Goal: Transaction & Acquisition: Subscribe to service/newsletter

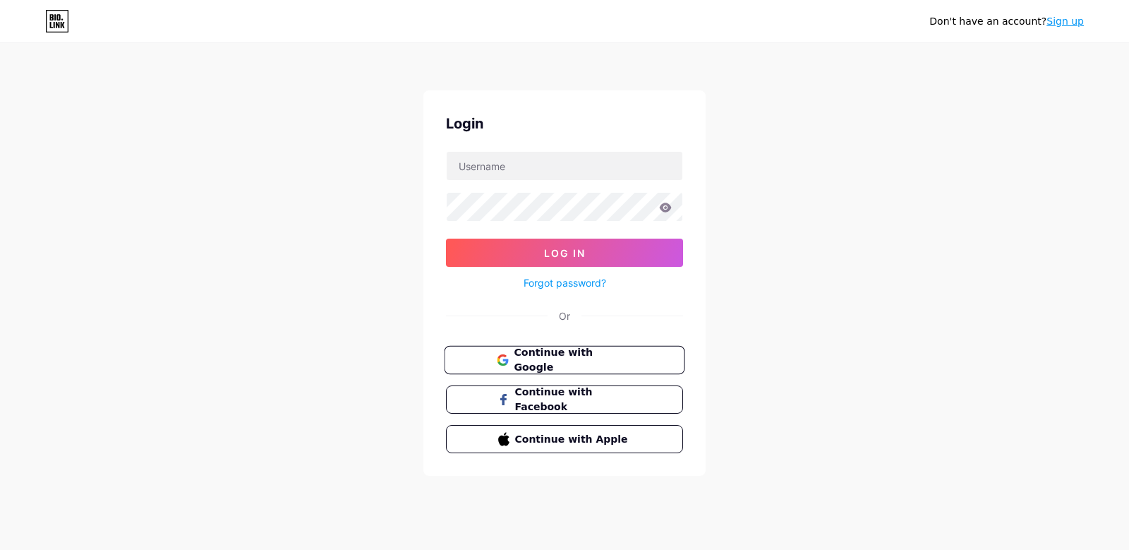
click at [620, 368] on button "Continue with Google" at bounding box center [564, 360] width 241 height 29
click at [580, 174] on input "text" at bounding box center [565, 166] width 236 height 28
click at [564, 255] on span "Log In" at bounding box center [565, 253] width 42 height 12
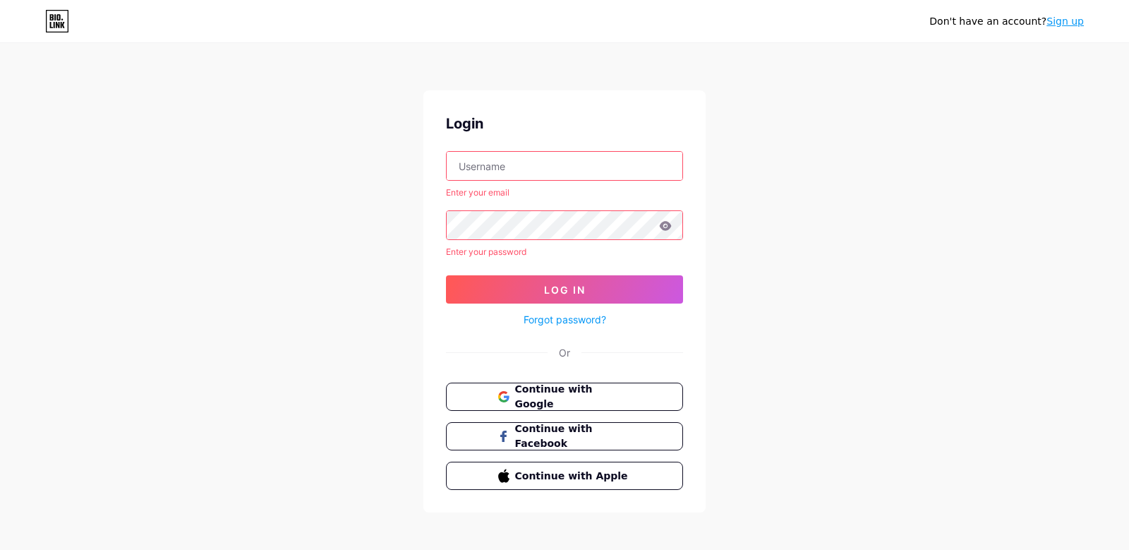
click at [1097, 17] on div "Don't have an account? Sign up" at bounding box center [564, 21] width 1129 height 23
click at [1089, 20] on div "Don't have an account? Sign up" at bounding box center [564, 21] width 1129 height 23
click at [1085, 21] on div "Don't have an account? Sign up" at bounding box center [564, 21] width 1129 height 23
click at [1070, 25] on link "Sign up" at bounding box center [1064, 21] width 37 height 11
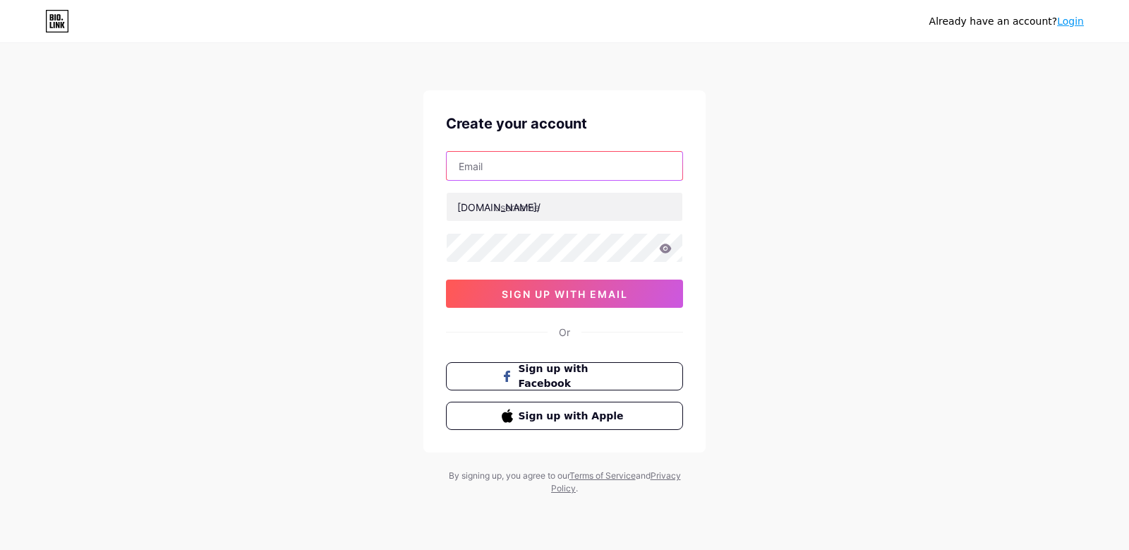
click at [633, 174] on input "text" at bounding box center [565, 166] width 236 height 28
click at [771, 166] on div "Already have an account? Login Create your account [DOMAIN_NAME]/ sign up with …" at bounding box center [564, 270] width 1129 height 540
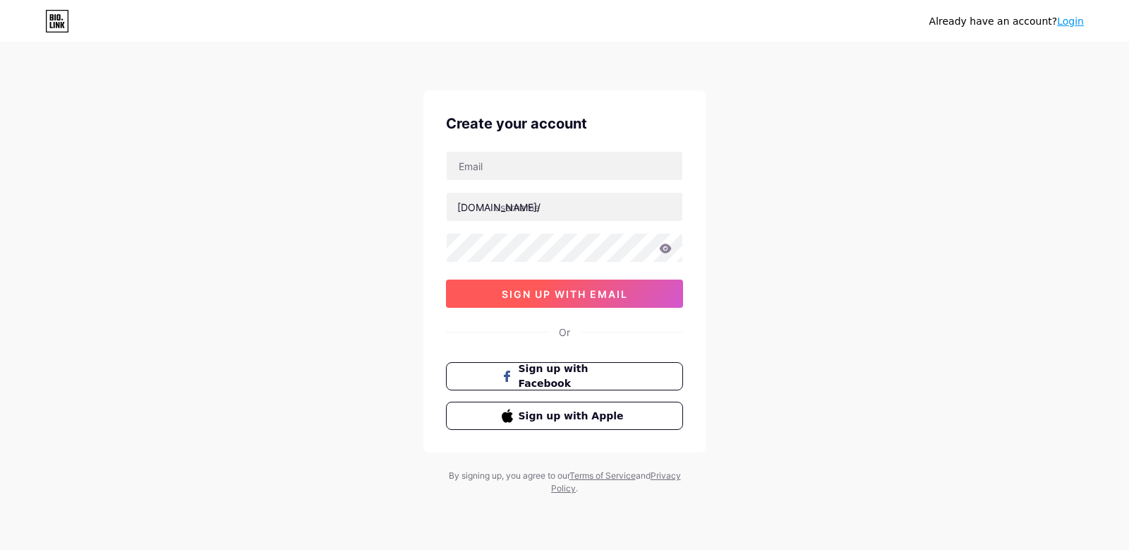
click at [661, 305] on button "sign up with email" at bounding box center [564, 293] width 237 height 28
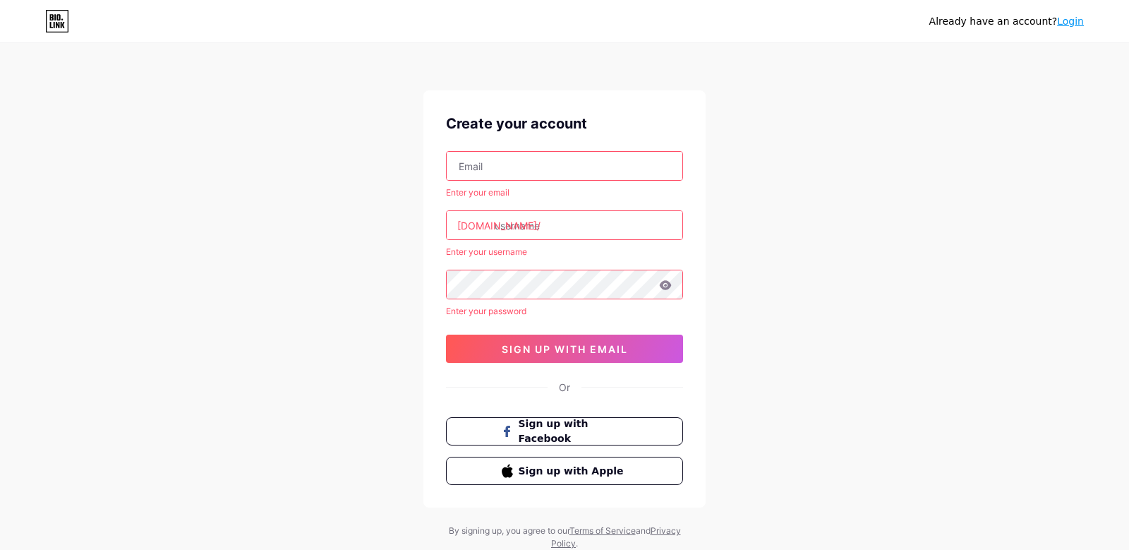
click at [1073, 21] on link "Login" at bounding box center [1070, 21] width 27 height 11
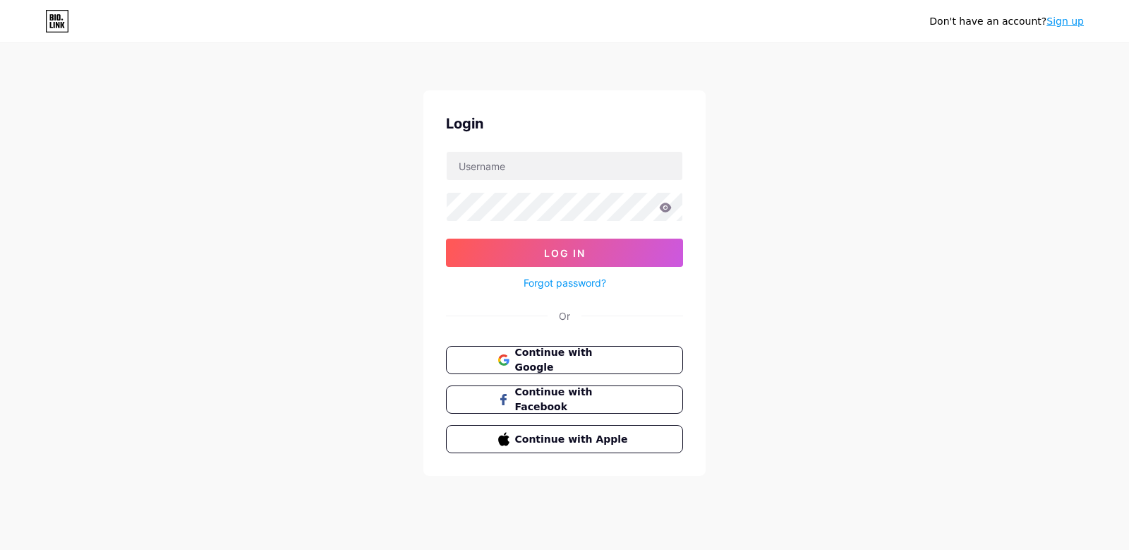
click at [1073, 20] on link "Sign up" at bounding box center [1064, 21] width 37 height 11
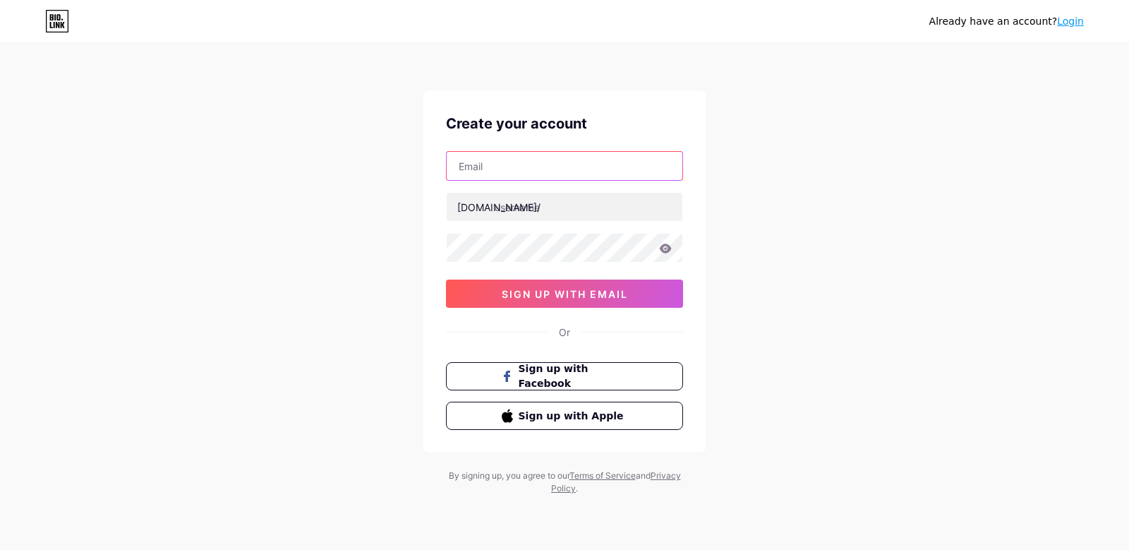
click at [619, 168] on input "text" at bounding box center [565, 166] width 236 height 28
type input "[PERSON_NAME][EMAIL_ADDRESS][PERSON_NAME][DOMAIN_NAME]"
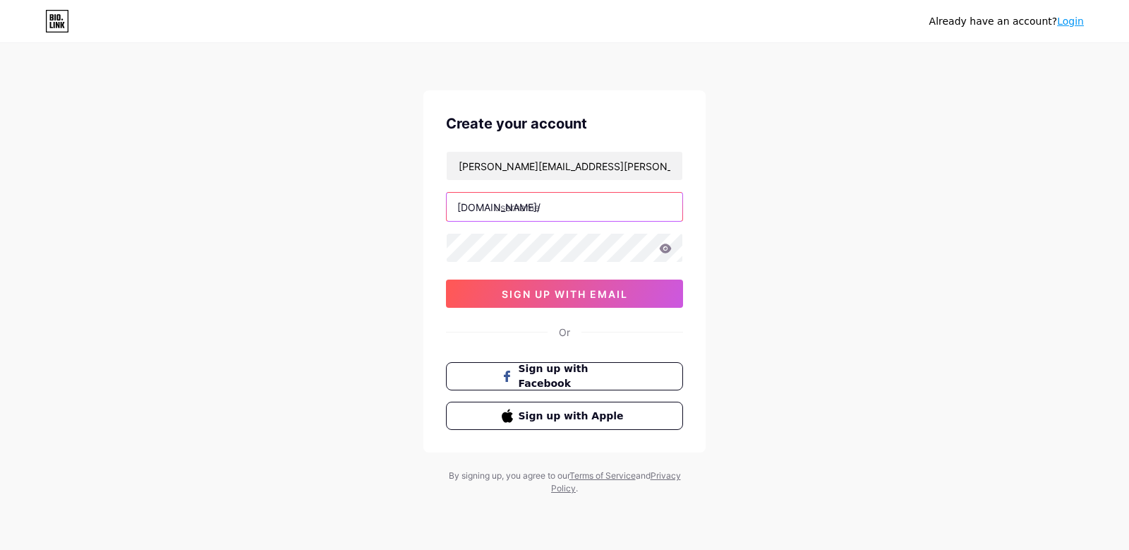
click at [604, 206] on input "text" at bounding box center [565, 207] width 236 height 28
type input "johnobregon69"
click at [667, 248] on icon at bounding box center [665, 248] width 13 height 10
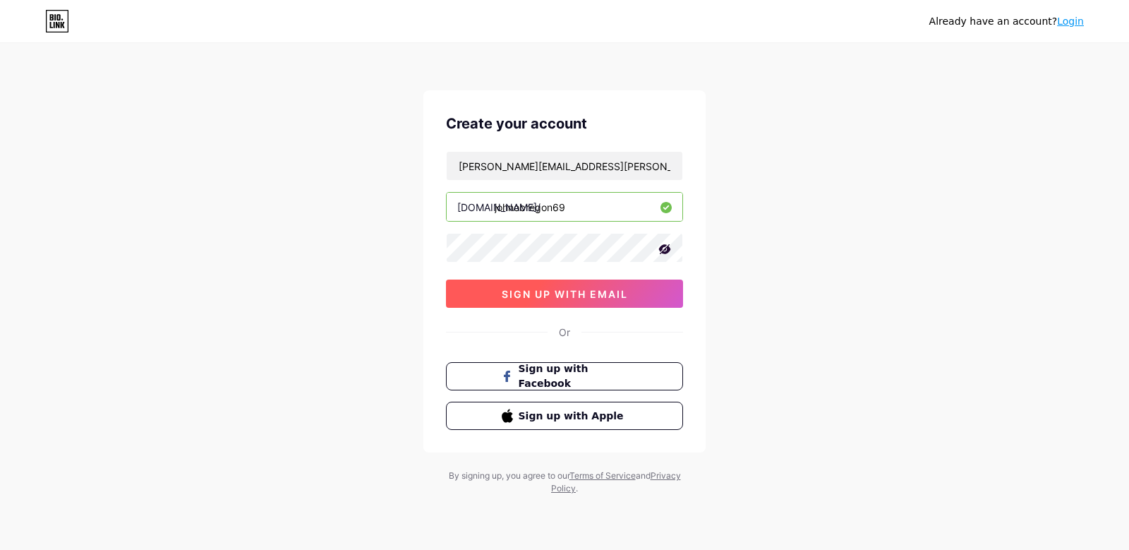
click at [626, 293] on button "sign up with email" at bounding box center [564, 293] width 237 height 28
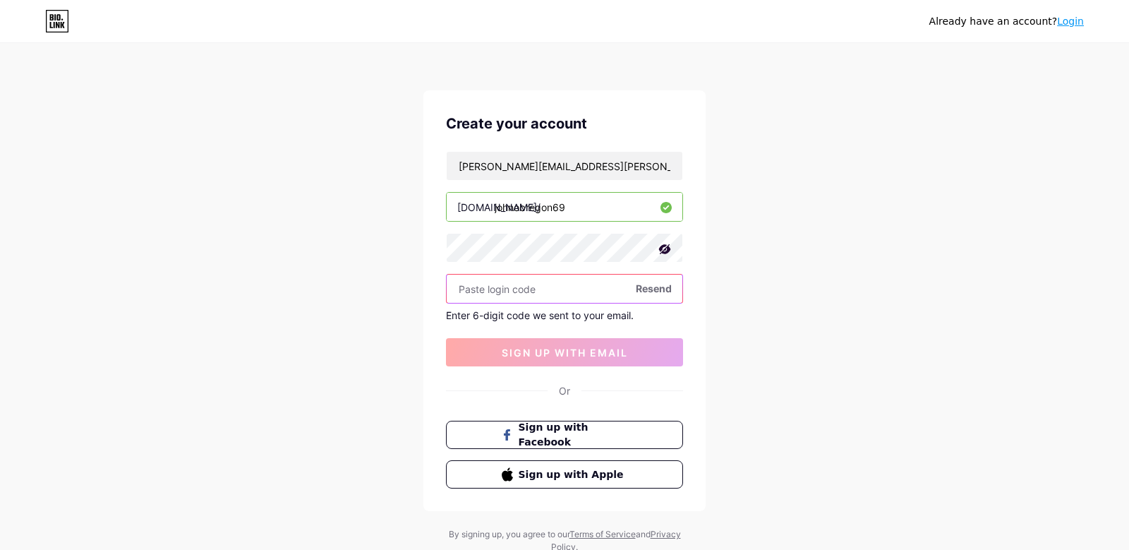
click at [527, 284] on input "text" at bounding box center [565, 288] width 236 height 28
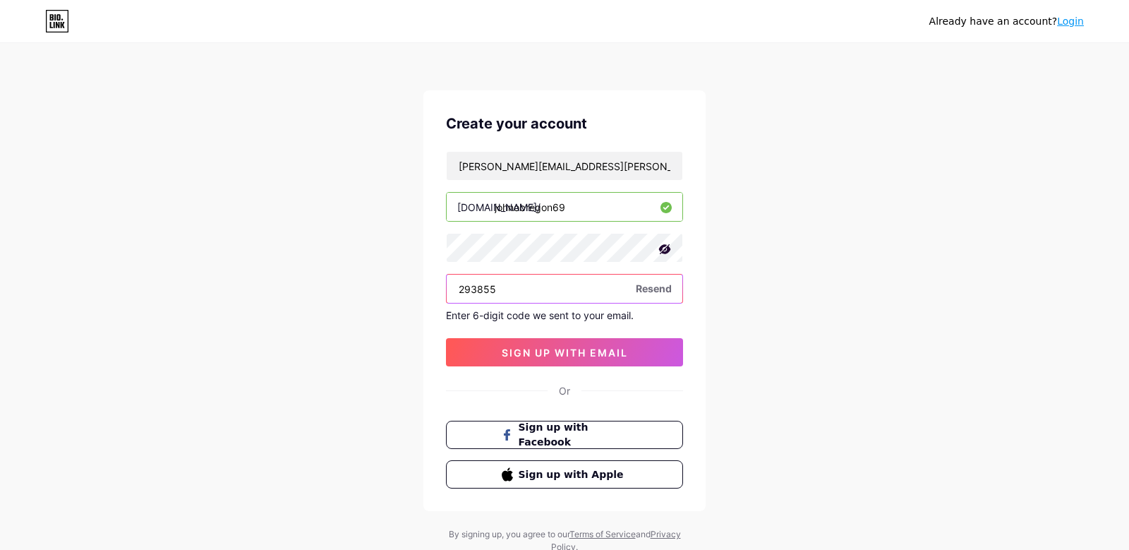
type input "293855"
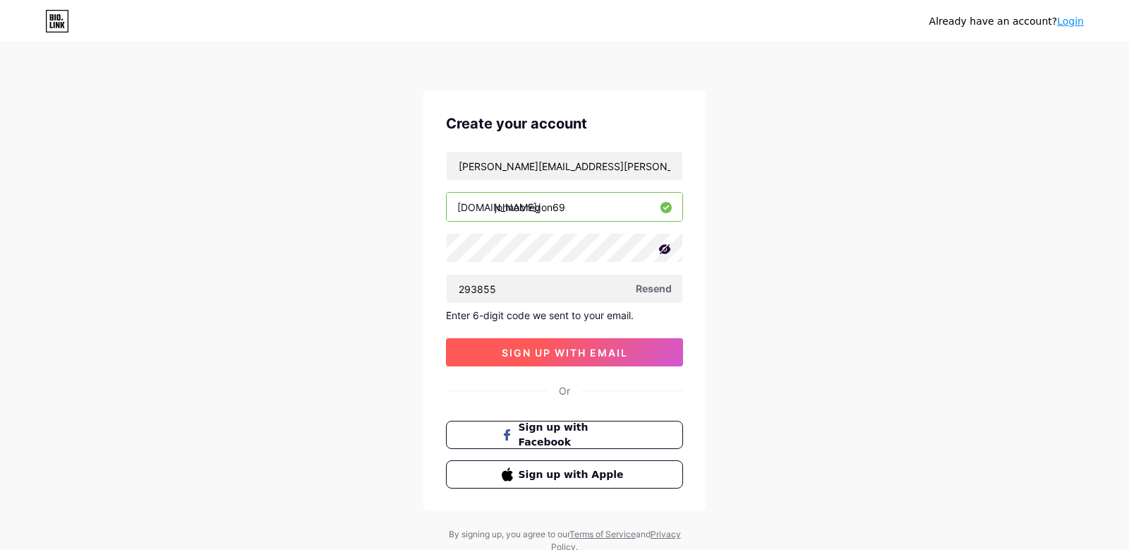
click at [664, 345] on button "sign up with email" at bounding box center [564, 352] width 237 height 28
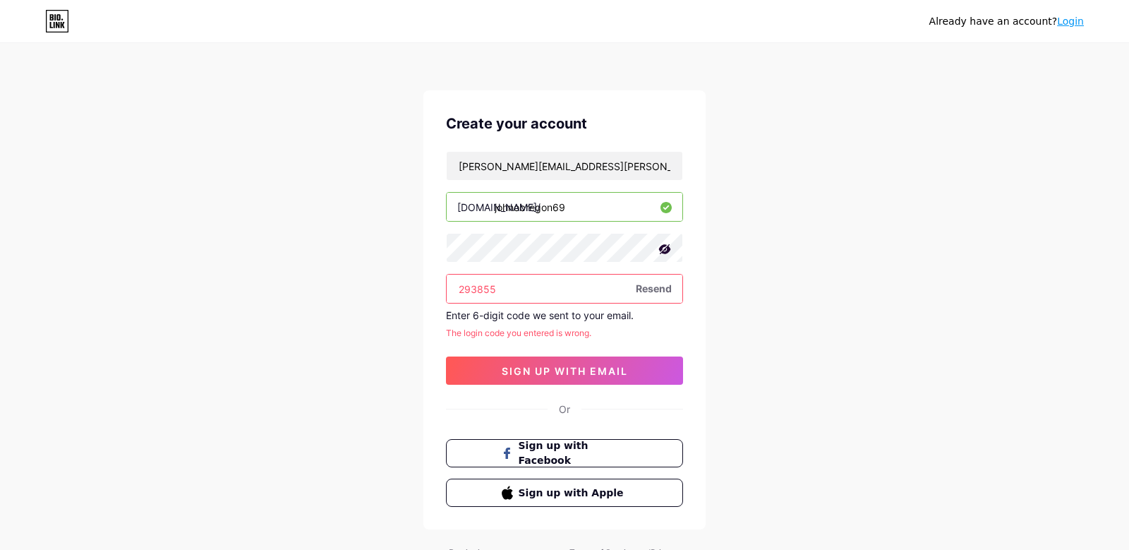
click at [610, 293] on input "293855" at bounding box center [565, 288] width 236 height 28
